Goal: Transaction & Acquisition: Purchase product/service

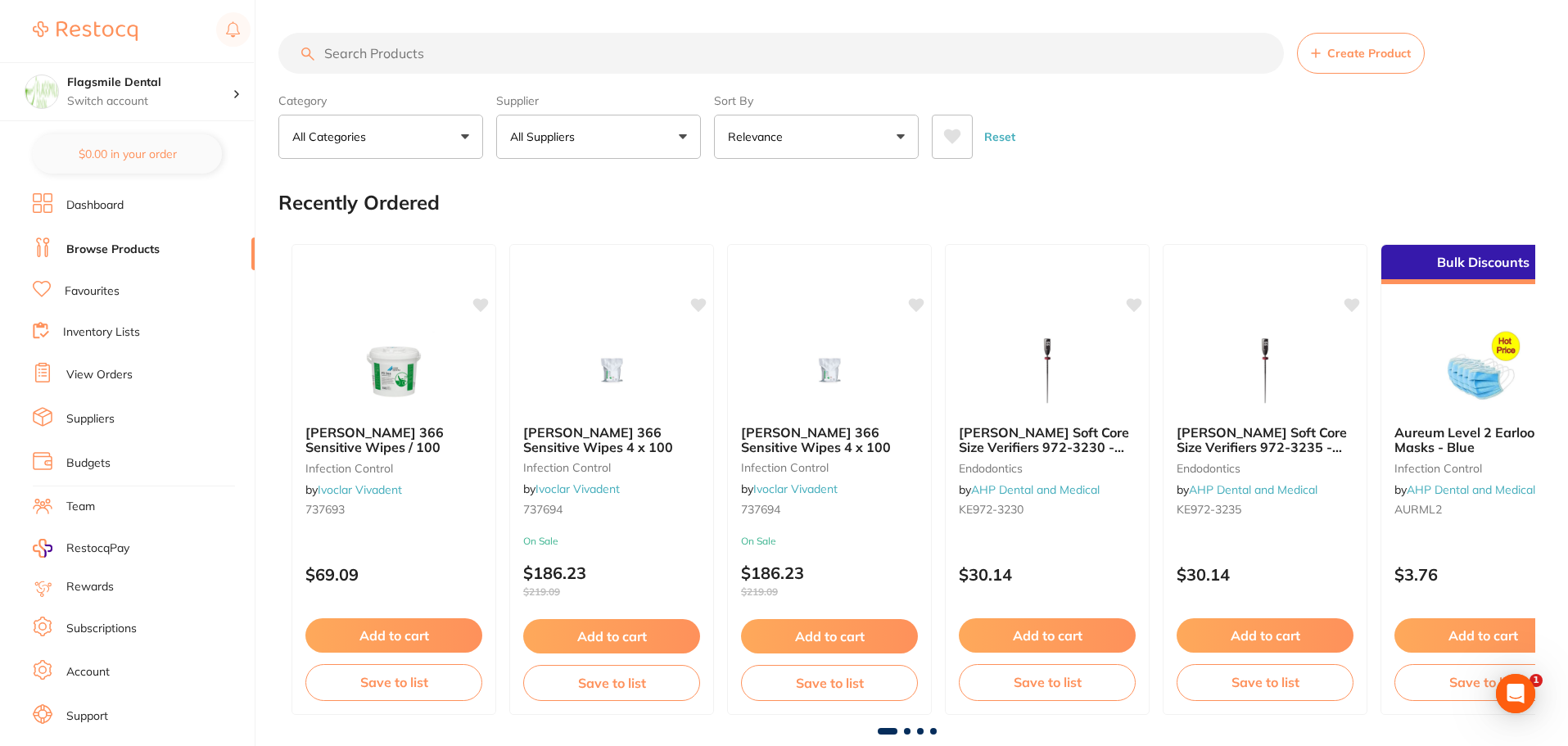
click at [369, 41] on input "search" at bounding box center [782, 53] width 1006 height 41
paste input "270000"
type input "270000"
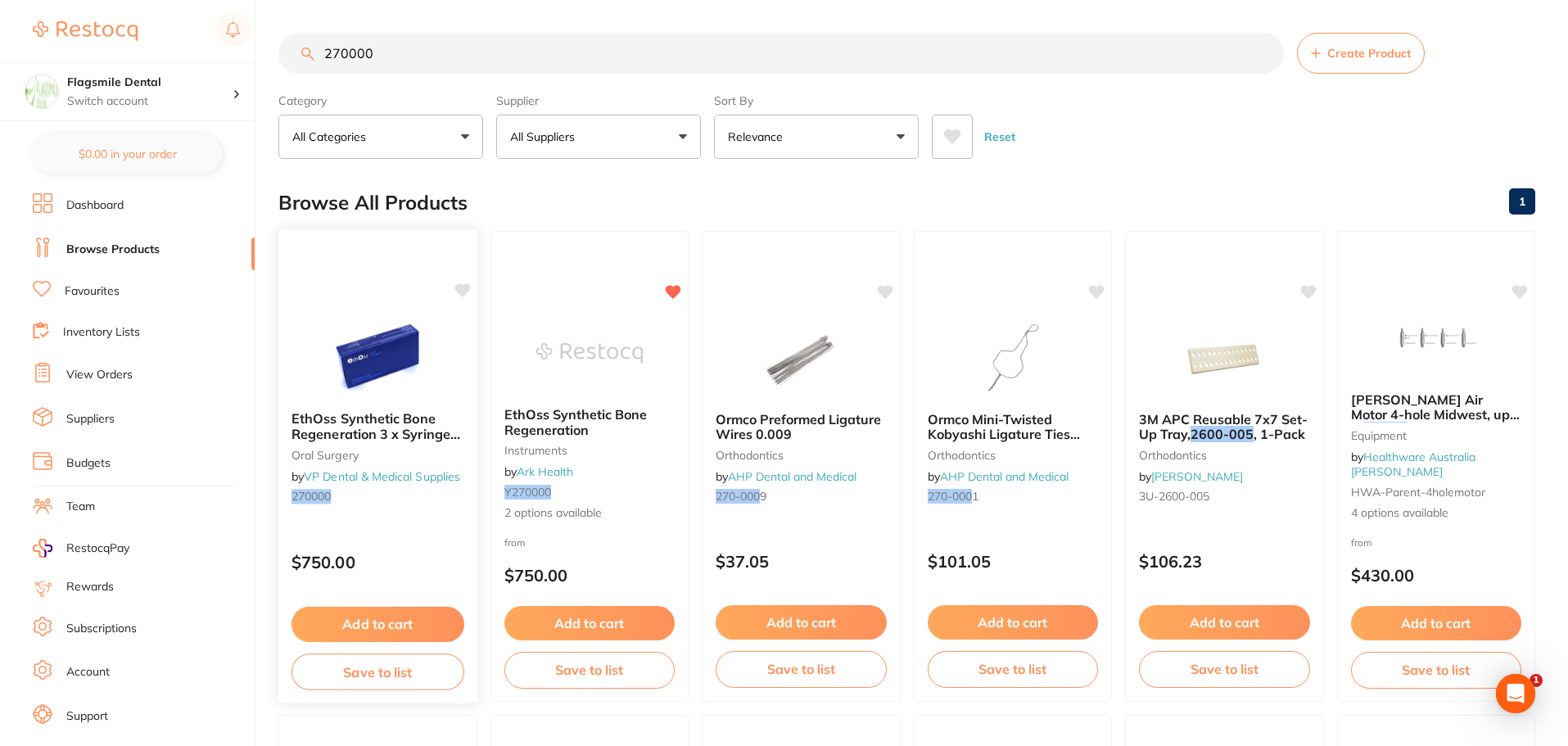
click at [371, 336] on img at bounding box center [378, 356] width 107 height 83
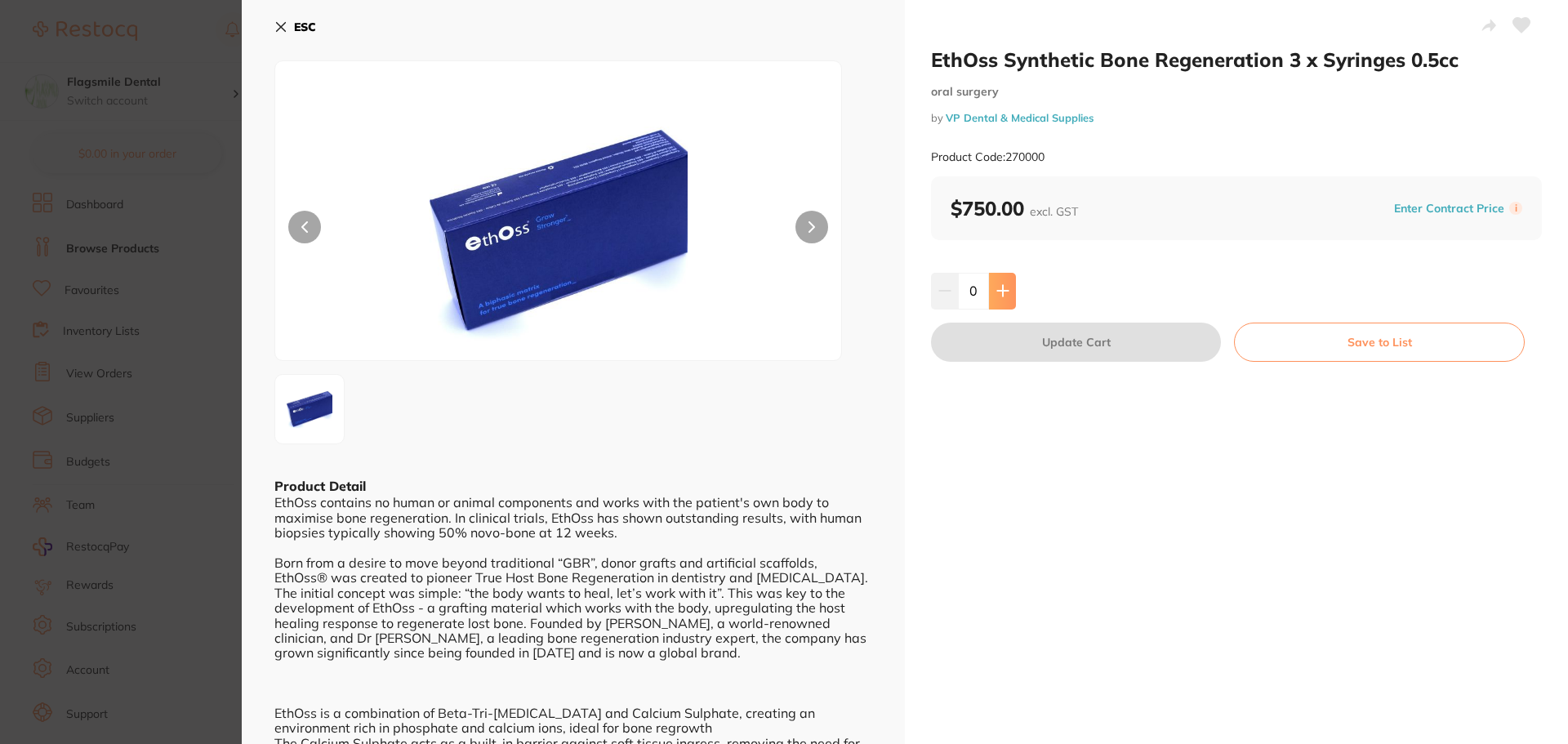
click at [1013, 296] on button at bounding box center [1003, 291] width 27 height 36
type input "1"
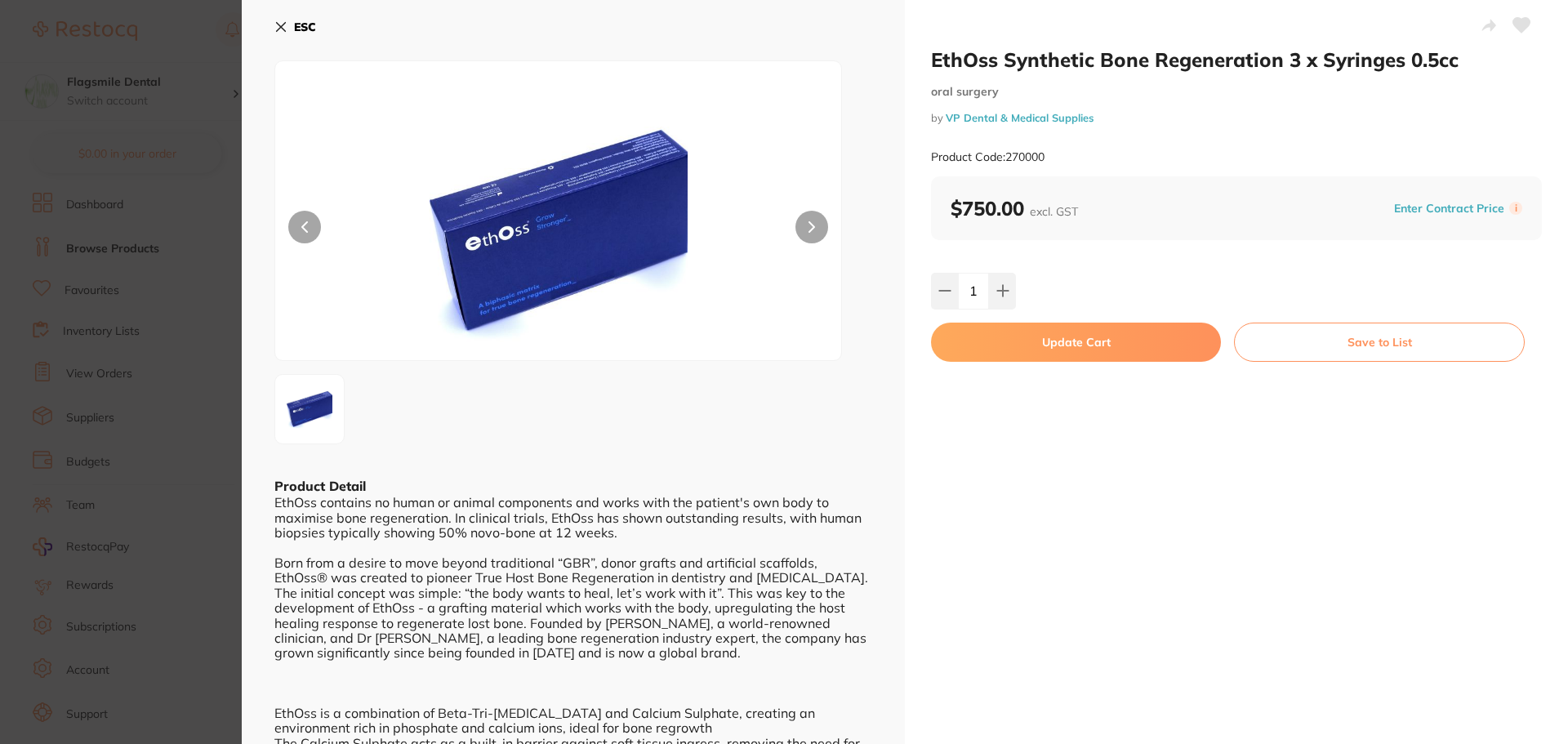
click at [1073, 332] on button "Update Cart" at bounding box center [1076, 342] width 290 height 39
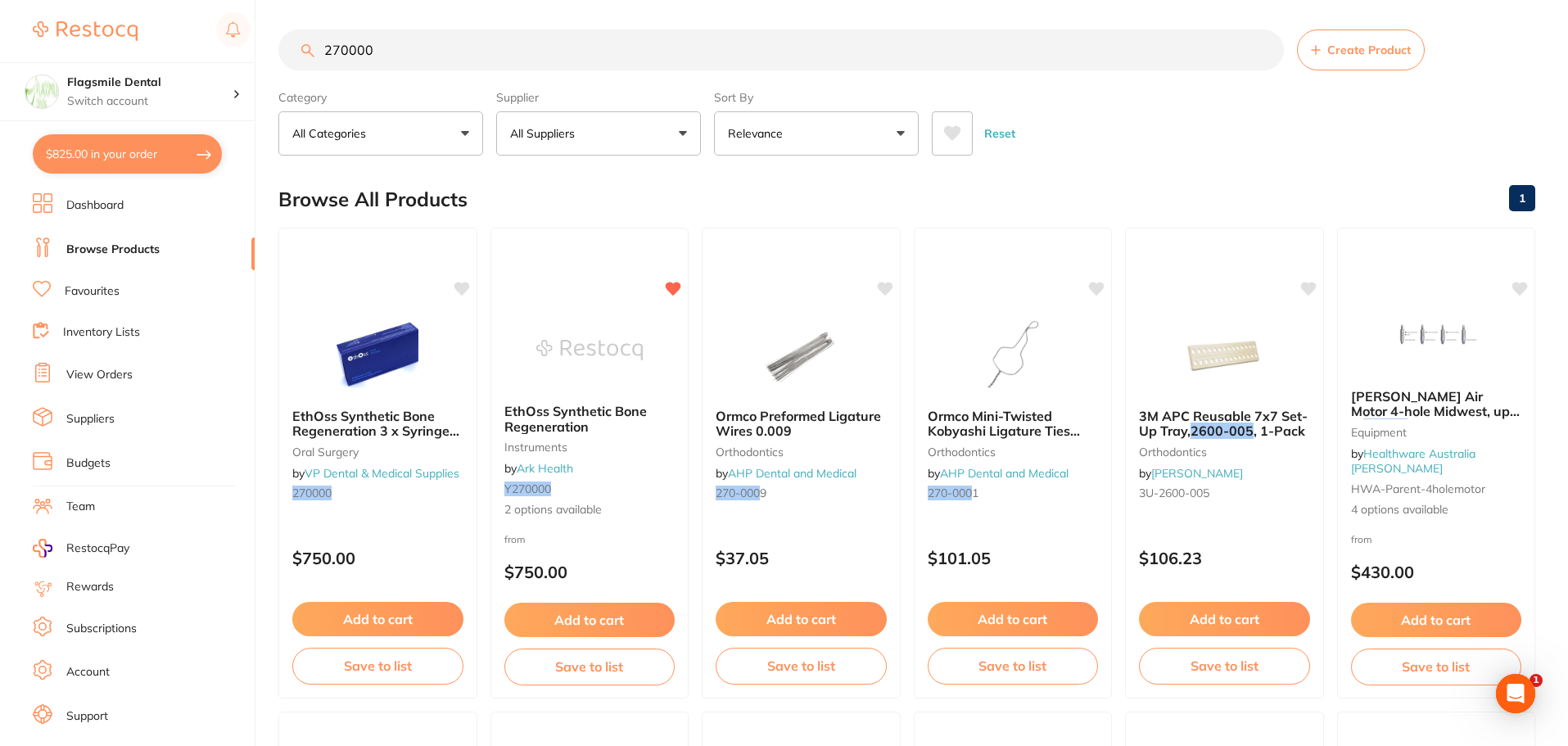
click at [150, 154] on button "$825.00 in your order" at bounding box center [127, 154] width 189 height 39
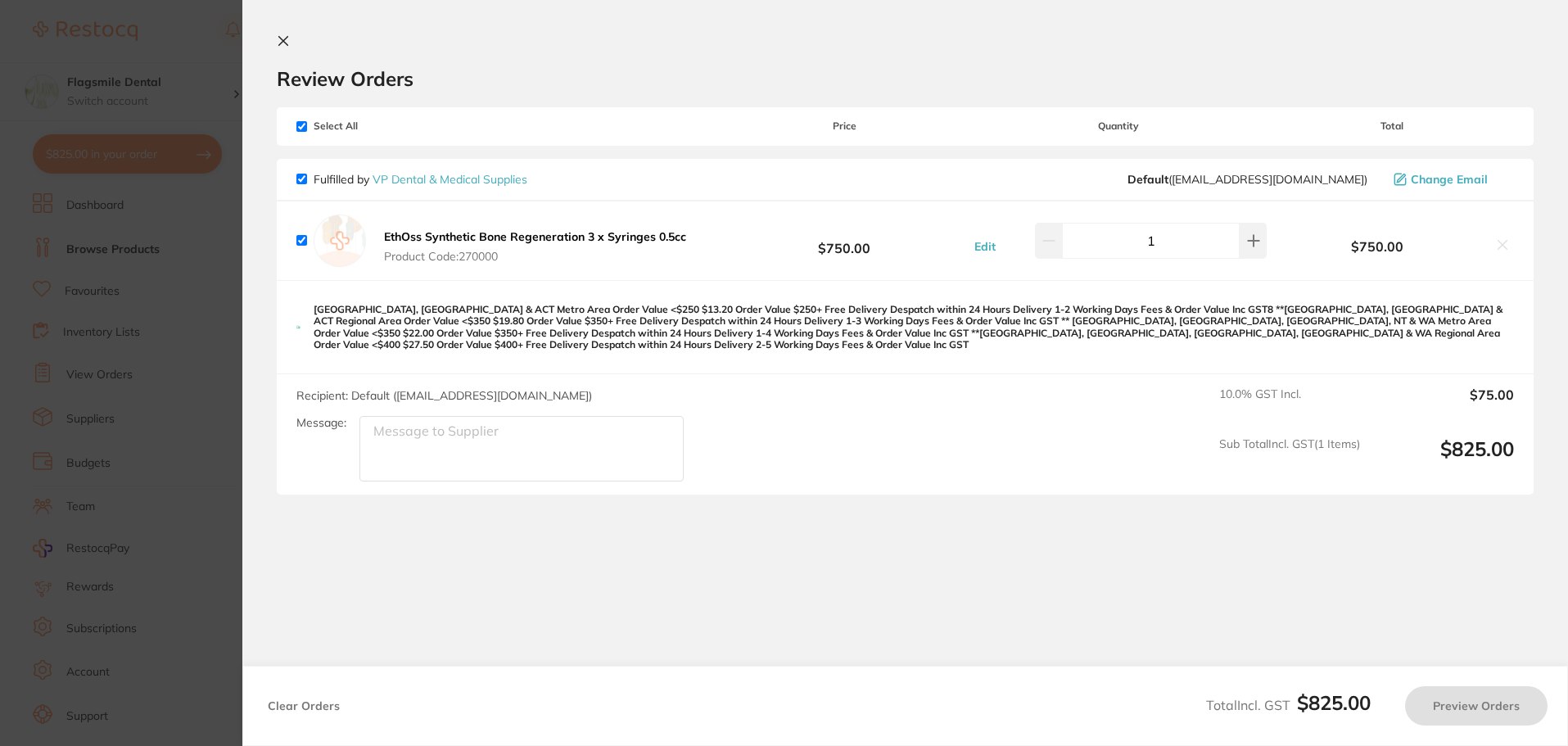
checkbox input "true"
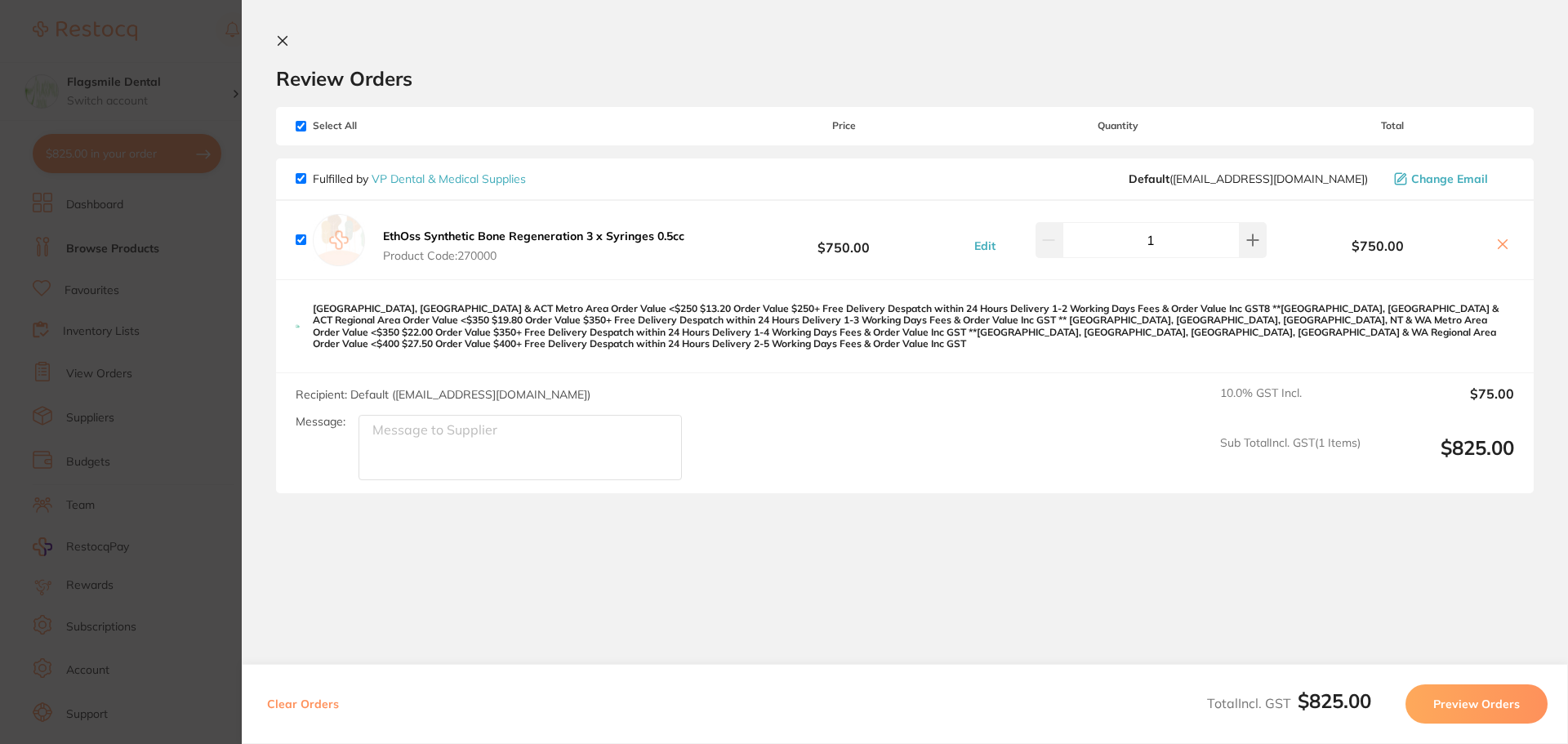
click at [1497, 238] on icon at bounding box center [1503, 244] width 13 height 13
checkbox input "false"
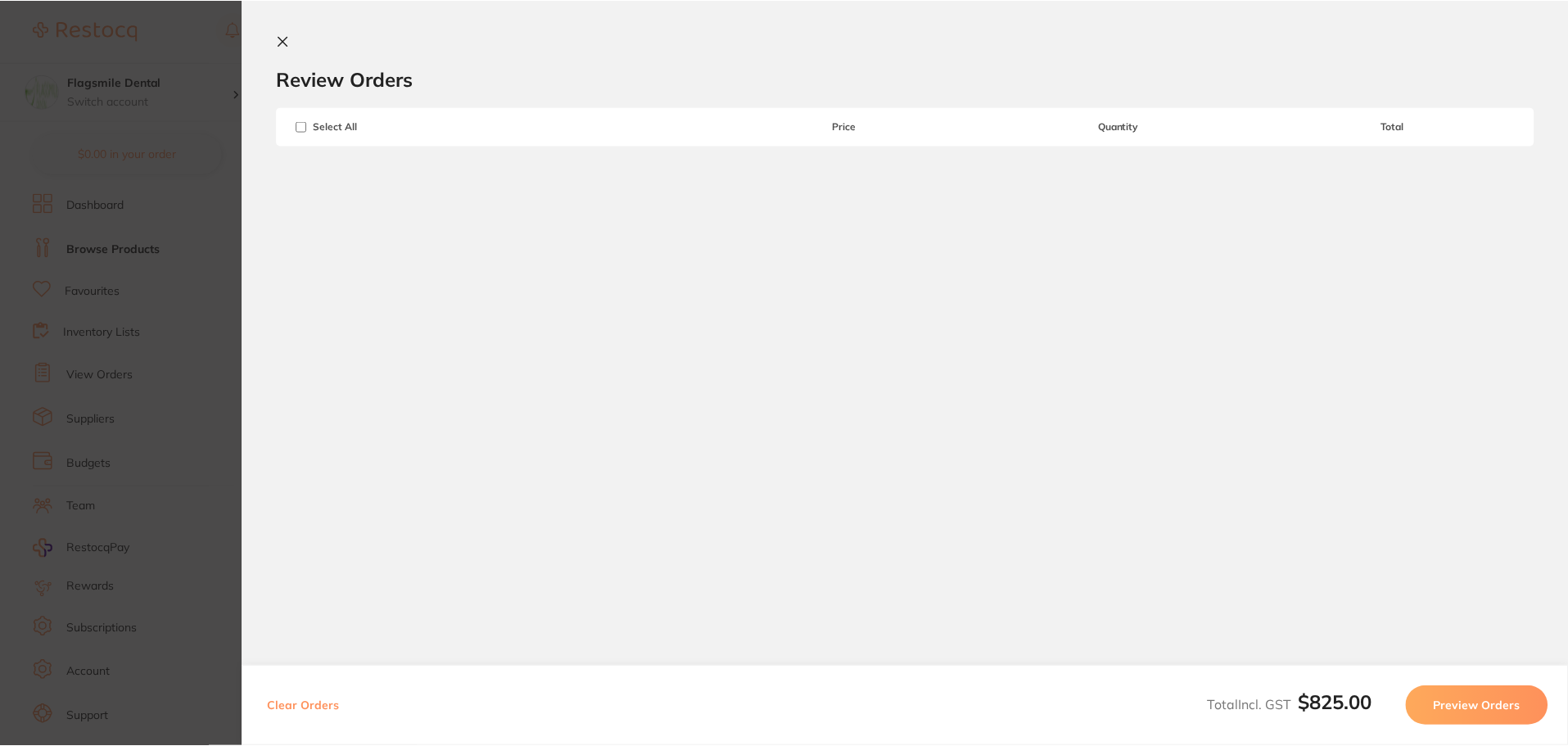
scroll to position [3, 0]
